Goal: Information Seeking & Learning: Learn about a topic

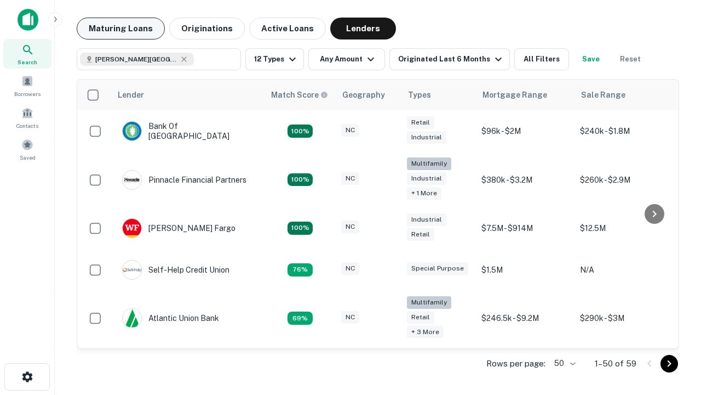
click at [121, 28] on button "Maturing Loans" at bounding box center [121, 29] width 88 height 22
